Goal: Information Seeking & Learning: Learn about a topic

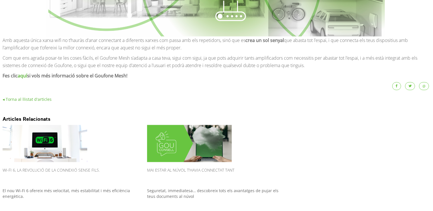
scroll to position [820, 0]
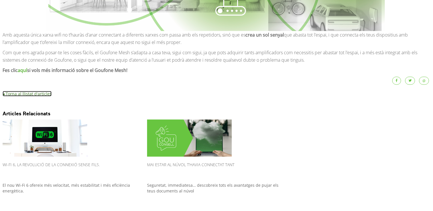
click at [38, 94] on link "◂ Torna al llistat d'articles" at bounding box center [27, 93] width 49 height 5
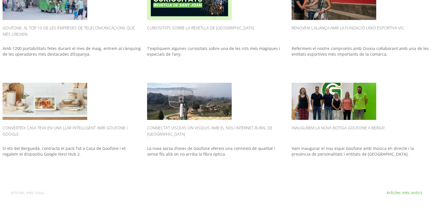
scroll to position [317, 0]
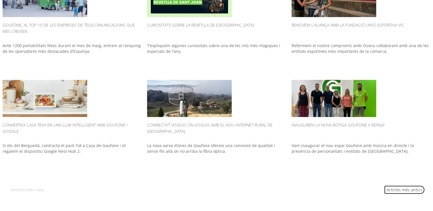
click at [405, 187] on link "Articles més antics" at bounding box center [405, 189] width 41 height 9
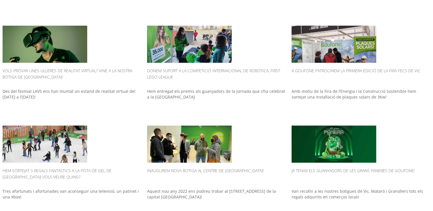
scroll to position [317, 0]
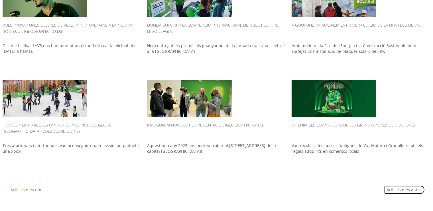
click at [405, 191] on link "Articles més antics" at bounding box center [405, 189] width 41 height 9
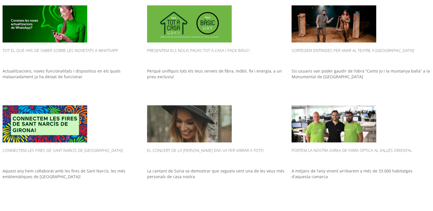
scroll to position [317, 0]
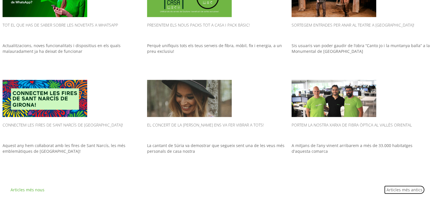
click at [410, 188] on link "Articles més antics" at bounding box center [405, 189] width 41 height 9
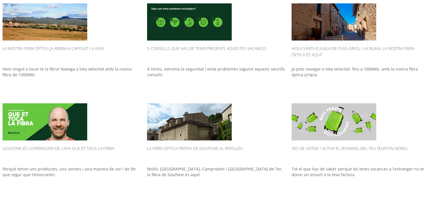
scroll to position [317, 0]
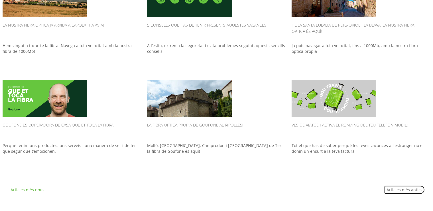
click at [409, 188] on link "Articles més antics" at bounding box center [405, 189] width 41 height 9
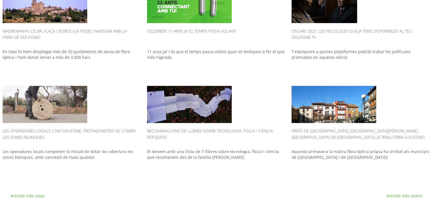
scroll to position [317, 0]
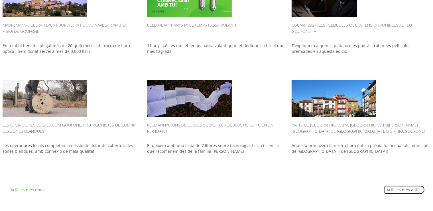
click at [405, 188] on link "Articles més antics" at bounding box center [405, 189] width 41 height 9
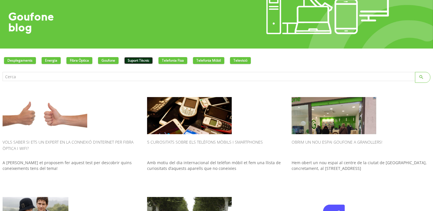
click at [140, 61] on link "Suport tècnic" at bounding box center [138, 60] width 29 height 7
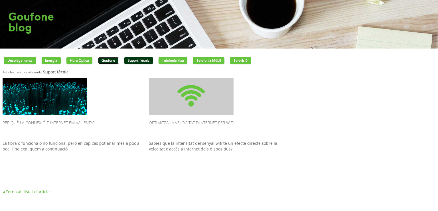
click at [116, 60] on link "Goufone" at bounding box center [108, 60] width 21 height 7
